Goal: Information Seeking & Learning: Learn about a topic

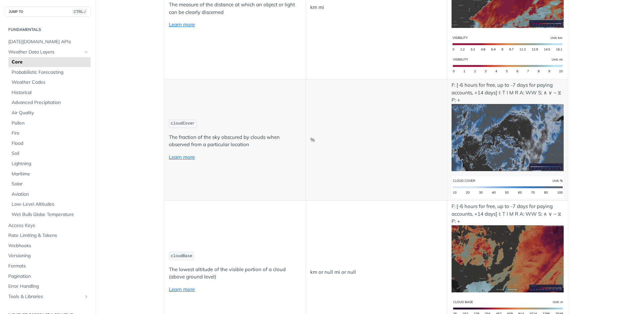
scroll to position [2456, 0]
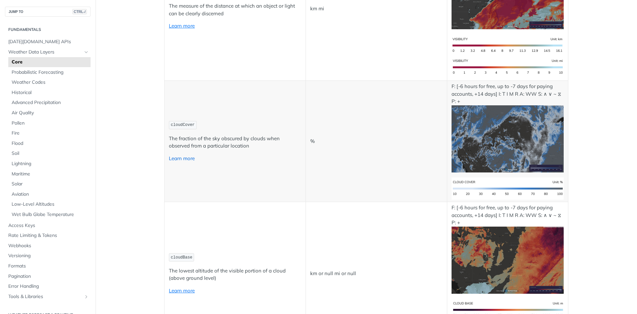
click at [190, 159] on link "Learn more" at bounding box center [182, 158] width 26 height 6
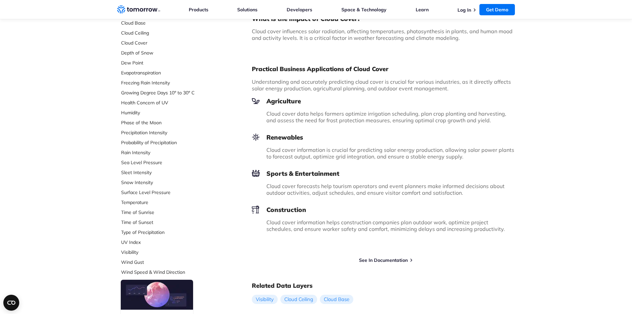
scroll to position [266, 0]
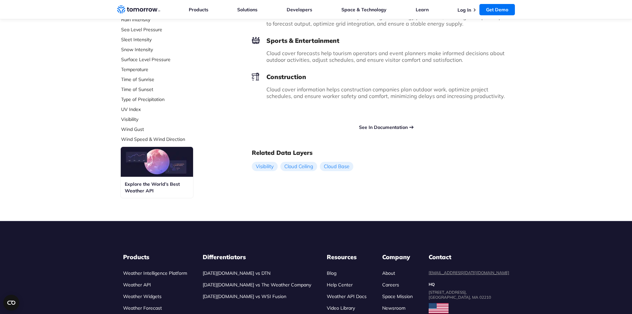
click at [373, 129] on link "See In Documentation" at bounding box center [383, 127] width 49 height 6
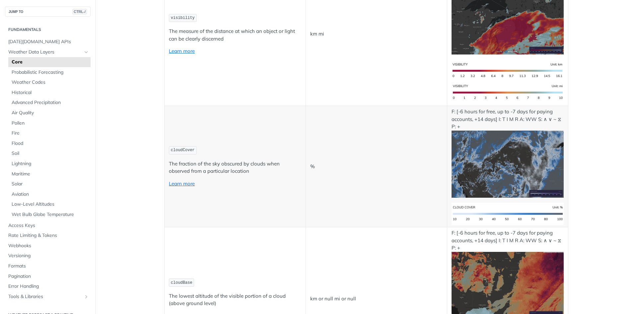
scroll to position [2390, 0]
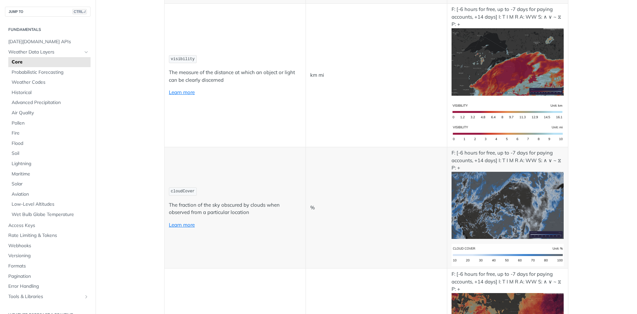
click at [174, 193] on span "cloudCover" at bounding box center [183, 191] width 24 height 5
